Goal: Task Accomplishment & Management: Use online tool/utility

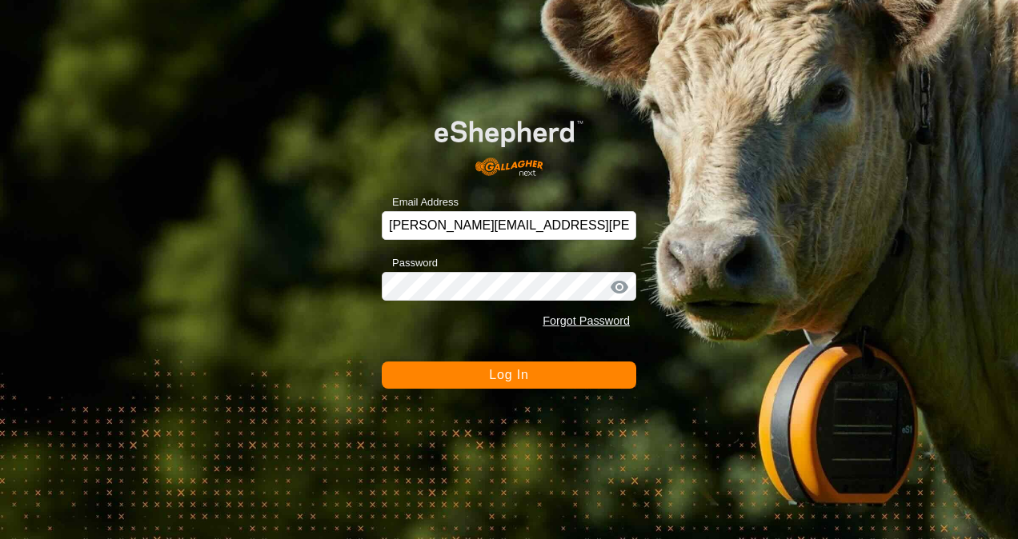
click at [752, 314] on div "Email Address [PERSON_NAME][EMAIL_ADDRESS][PERSON_NAME][DOMAIN_NAME] Password F…" at bounding box center [509, 269] width 1018 height 539
click at [543, 365] on button "Log In" at bounding box center [509, 375] width 254 height 27
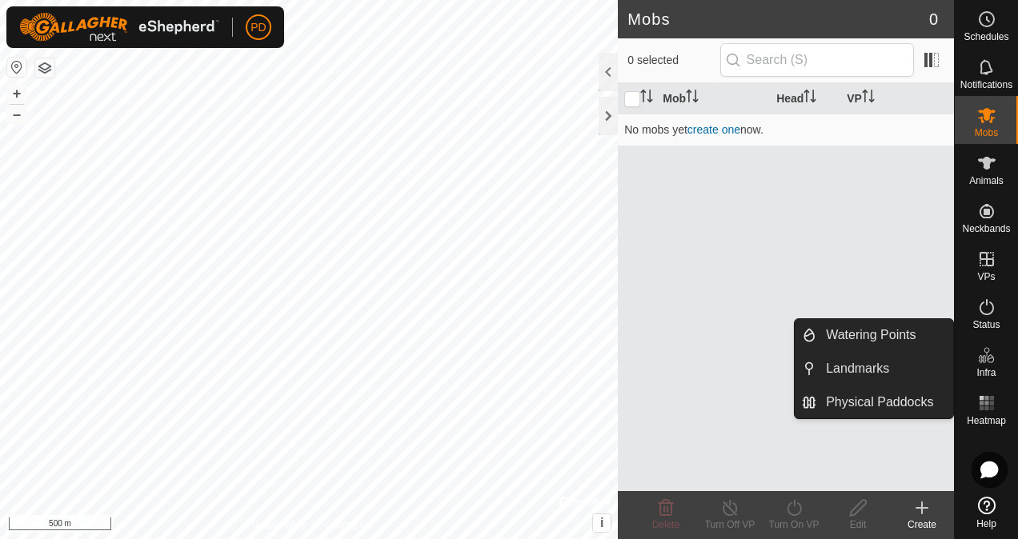
click at [985, 350] on icon at bounding box center [986, 355] width 19 height 19
click at [912, 397] on link "Physical Paddocks" at bounding box center [884, 402] width 137 height 32
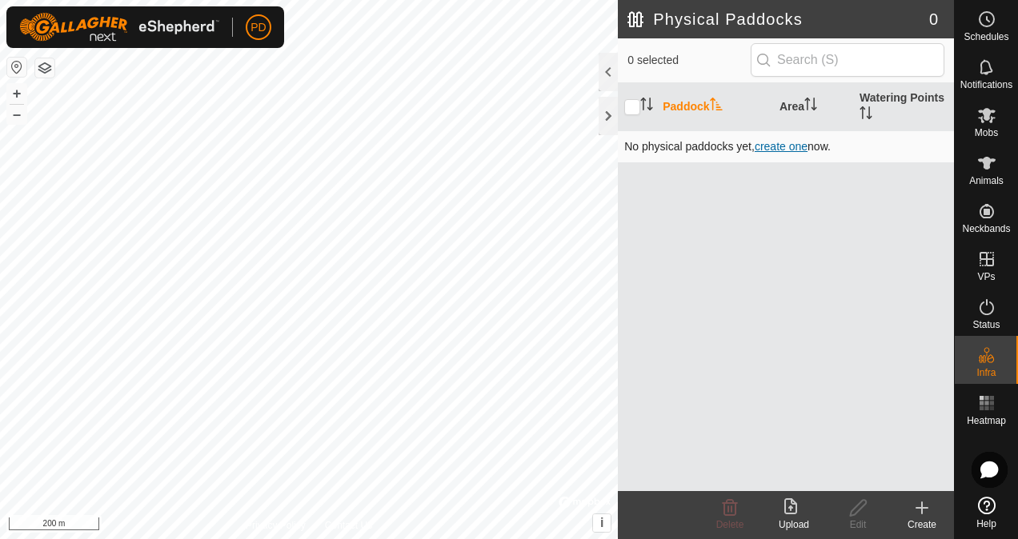
click at [771, 145] on span "create one" at bounding box center [781, 146] width 53 height 13
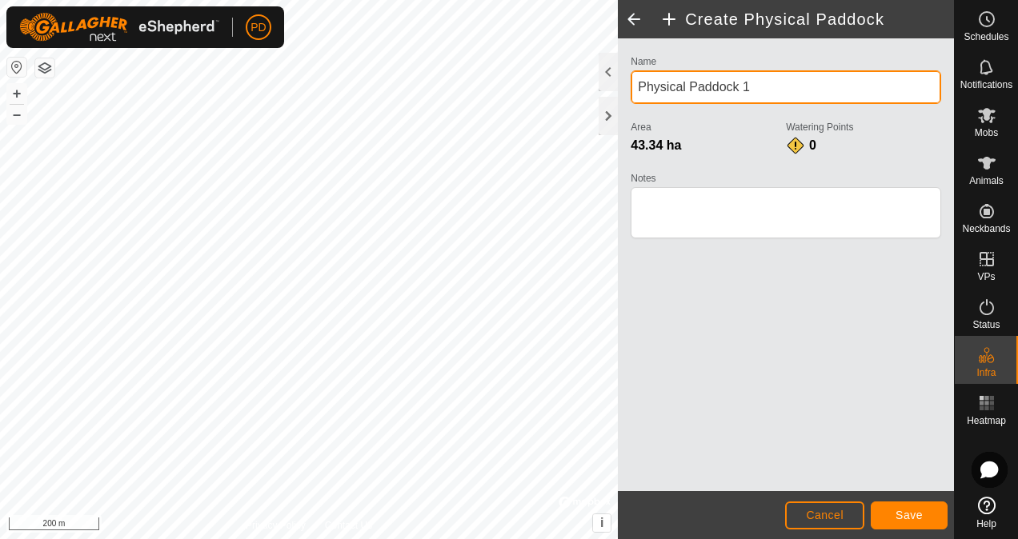
click at [765, 82] on input "Physical Paddock 1" at bounding box center [786, 87] width 310 height 34
type input "P"
type input "[GEOGRAPHIC_DATA]"
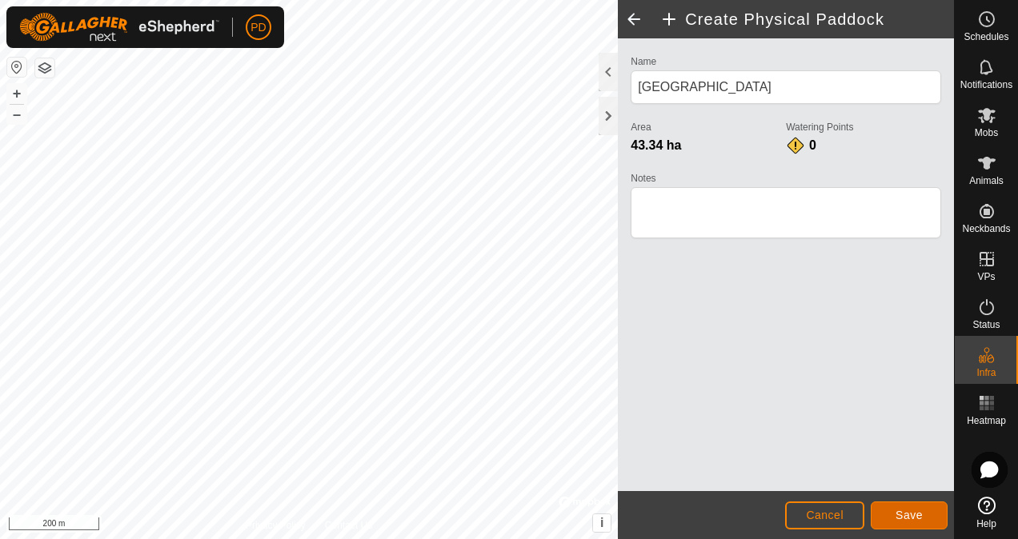
click at [906, 521] on span "Save" at bounding box center [908, 515] width 27 height 13
